Goal: Find specific page/section

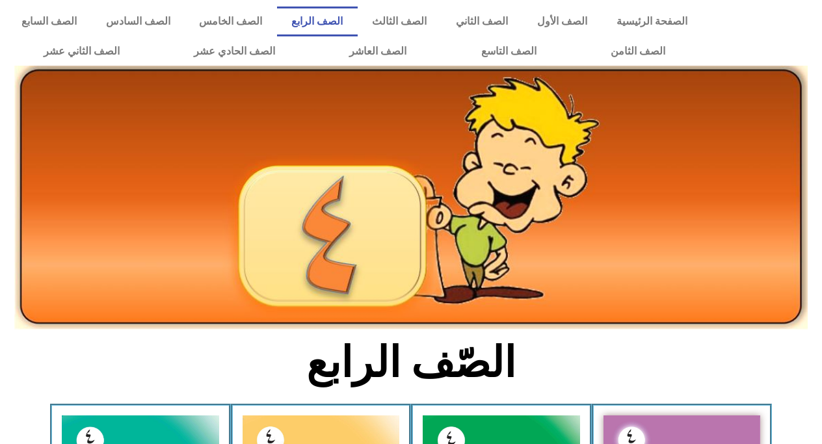
click at [806, 36] on div at bounding box center [765, 36] width 113 height 73
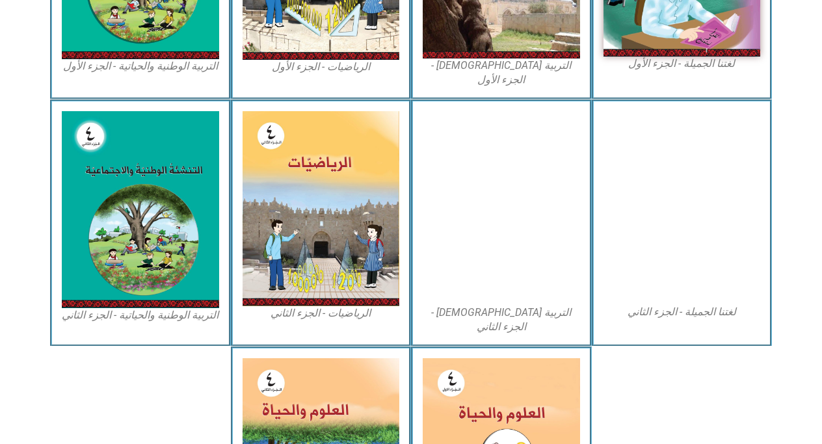
scroll to position [608, 0]
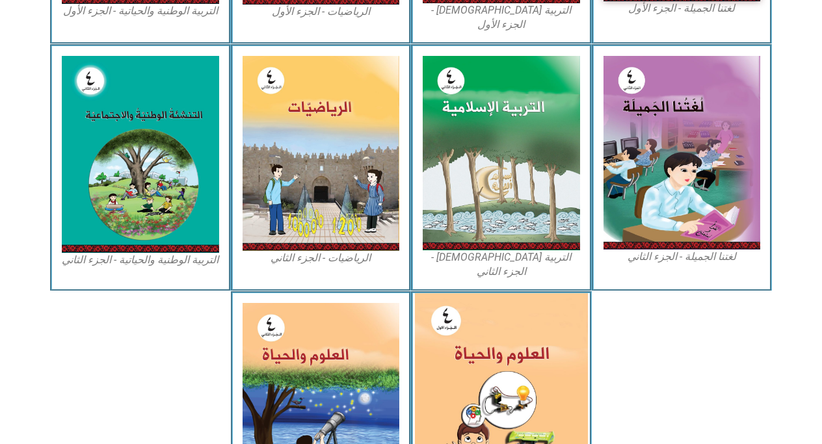
click at [510, 298] on img at bounding box center [501, 400] width 173 height 215
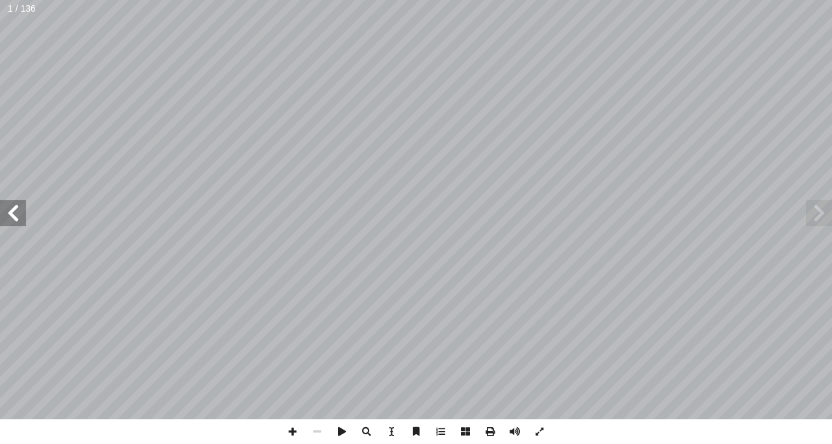
click at [16, 210] on span at bounding box center [13, 213] width 26 height 26
